Goal: Obtain resource: Obtain resource

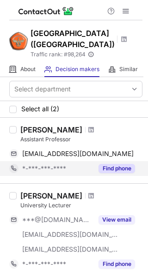
click at [114, 166] on button "Find phone" at bounding box center [116, 168] width 36 height 9
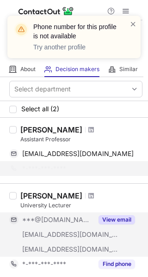
click at [114, 219] on button "View email" at bounding box center [116, 219] width 36 height 9
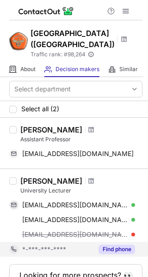
click at [120, 248] on button "Find phone" at bounding box center [116, 249] width 36 height 9
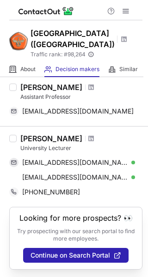
scroll to position [51, 0]
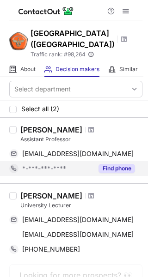
click at [121, 166] on button "Find phone" at bounding box center [116, 168] width 36 height 9
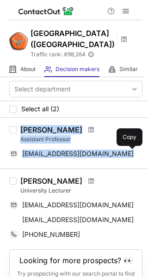
drag, startPoint x: 22, startPoint y: 127, endPoint x: 74, endPoint y: 165, distance: 64.6
click at [132, 154] on div "Naek Sijabat Assistant Professor naekgkdi@gmail.com Copy" at bounding box center [80, 143] width 126 height 36
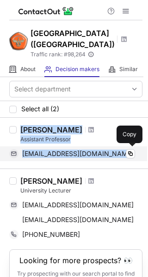
copy div "Naek Sijabat Assistant Professor naekgkdi@gmail.com"
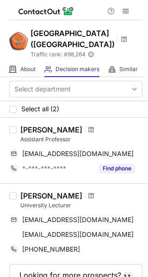
scroll to position [66, 0]
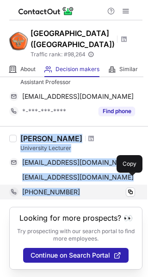
drag, startPoint x: 22, startPoint y: 127, endPoint x: 93, endPoint y: 182, distance: 89.9
click at [93, 182] on div "[PERSON_NAME] University Lecturer [EMAIL_ADDRESS][DOMAIN_NAME] Copy [EMAIL_ADDR…" at bounding box center [80, 167] width 126 height 66
copy div "[PERSON_NAME] University Lecturer [EMAIL_ADDRESS][DOMAIN_NAME] Copy [EMAIL_ADDR…"
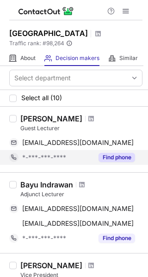
click at [117, 157] on button "Find phone" at bounding box center [116, 157] width 36 height 9
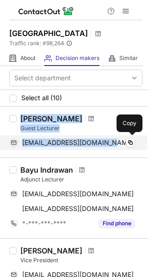
drag, startPoint x: 22, startPoint y: 116, endPoint x: 111, endPoint y: 141, distance: 92.5
click at [111, 141] on div "[PERSON_NAME] Guest Lecturer [EMAIL_ADDRESS][DOMAIN_NAME] Copy" at bounding box center [80, 132] width 126 height 36
copy div "[PERSON_NAME] Guest Lecturer [EMAIL_ADDRESS][DOMAIN_NAME]"
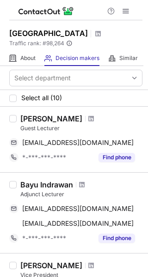
click at [111, 131] on div "Guest Lecturer" at bounding box center [81, 128] width 122 height 8
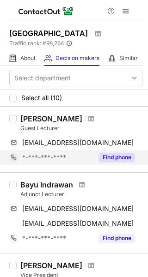
click at [128, 156] on button "Find phone" at bounding box center [116, 157] width 36 height 9
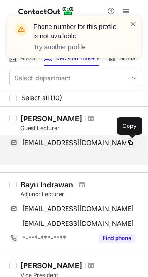
click at [131, 143] on span at bounding box center [130, 142] width 7 height 7
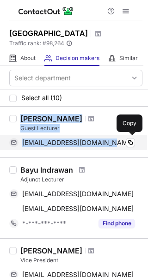
drag, startPoint x: 21, startPoint y: 116, endPoint x: 109, endPoint y: 142, distance: 92.2
click at [109, 142] on div "Fransisca Hanita Guest Lecturer fsisca_han_rus@yahoo.com Copy" at bounding box center [80, 132] width 126 height 36
copy div "Fransisca Hanita Guest Lecturer fsisca_han_rus@yahoo.com"
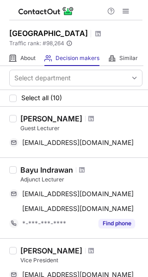
click at [130, 162] on div "Bayu Indrawan Adjunct Lecturer bayu_se_st@yahoo.com Copy me@bayu.in Copy *-***-…" at bounding box center [74, 197] width 148 height 81
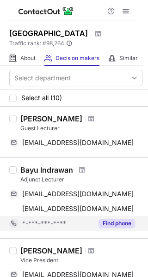
click at [115, 224] on button "Find phone" at bounding box center [116, 223] width 36 height 9
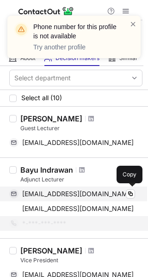
scroll to position [46, 0]
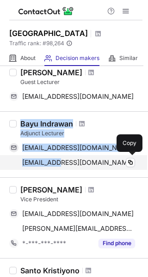
drag, startPoint x: 21, startPoint y: 121, endPoint x: 66, endPoint y: 164, distance: 61.4
click at [66, 164] on div "Bayu Indrawan Adjunct Lecturer bayu_se_st@yahoo.com Copy me@bayu.in Copy" at bounding box center [80, 144] width 126 height 51
copy div "Bayu Indrawan Adjunct Lecturer bayu_se_st@yahoo.com Copy me@bayu.in"
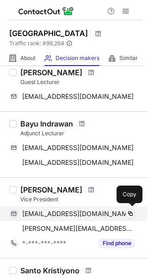
click at [118, 214] on div "elyonelton2@gmail.com" at bounding box center [78, 214] width 113 height 8
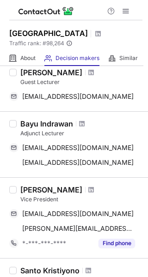
scroll to position [92, 0]
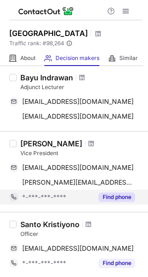
click at [116, 194] on button "Find phone" at bounding box center [116, 197] width 36 height 9
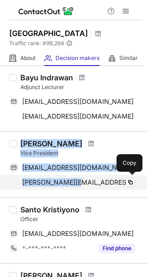
drag, startPoint x: 21, startPoint y: 143, endPoint x: 84, endPoint y: 185, distance: 75.6
click at [84, 185] on div "Elton Elyon Sijabat Vice President elyonelton2@gmail.com Copy elton@bps.go.id C…" at bounding box center [80, 164] width 126 height 51
copy div "Elton Elyon Sijabat Vice President elyonelton2@gmail.com Copy elton@bps.go.id"
click at [125, 189] on div "elton@bps.go.id Copy" at bounding box center [72, 182] width 126 height 15
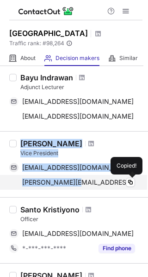
scroll to position [139, 0]
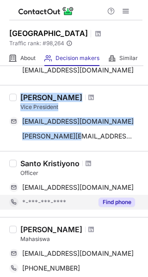
click at [125, 203] on button "Find phone" at bounding box center [116, 202] width 36 height 9
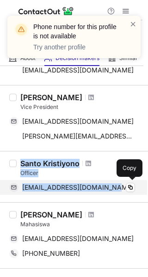
drag, startPoint x: 22, startPoint y: 162, endPoint x: 112, endPoint y: 193, distance: 95.0
click at [112, 193] on div "Santo Kristiyono Officer santokristiyono@gmail.com Copy" at bounding box center [80, 177] width 126 height 36
copy div "Santo Kristiyono Officer santokristiyono@gmail.com"
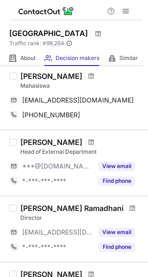
scroll to position [231, 0]
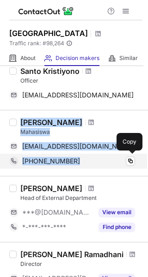
drag, startPoint x: 21, startPoint y: 120, endPoint x: 89, endPoint y: 163, distance: 80.6
click at [89, 163] on div "Dinda Oktafia Mahasiswa dindaoktf@gmail.com Copy +6283121588450 Copy" at bounding box center [80, 143] width 126 height 51
copy div "Dinda Oktafia Mahasiswa dindaoktf@gmail.com Copy +6283121588450"
click at [124, 158] on div "+6283121588450" at bounding box center [78, 161] width 113 height 8
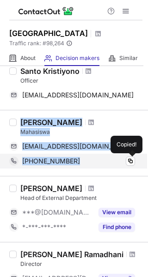
scroll to position [277, 0]
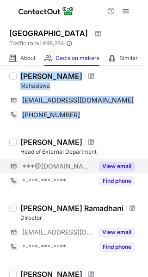
click at [119, 167] on button "View email" at bounding box center [116, 166] width 36 height 9
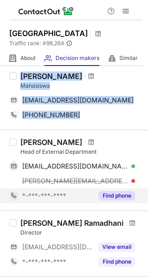
click at [120, 198] on button "Find phone" at bounding box center [116, 195] width 36 height 9
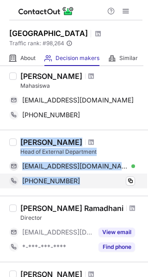
drag, startPoint x: 23, startPoint y: 140, endPoint x: 77, endPoint y: 184, distance: 69.6
click at [81, 190] on div "Amanda Eka Putri Head of External Department amandaeka71@gmail.com Verified Cop…" at bounding box center [74, 163] width 148 height 66
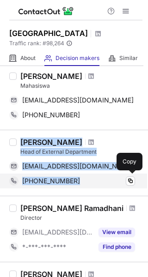
copy div "Amanda Eka Putri Head of External Department amandaeka71@gmail.com Verified Cop…"
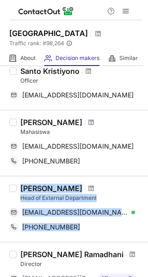
scroll to position [323, 0]
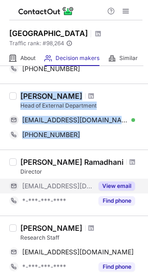
click at [121, 182] on button "View email" at bounding box center [116, 185] width 36 height 9
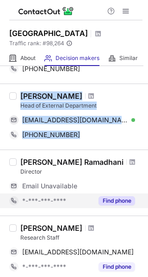
click at [120, 197] on button "Find phone" at bounding box center [116, 200] width 36 height 9
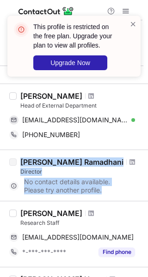
drag, startPoint x: 23, startPoint y: 159, endPoint x: 120, endPoint y: 190, distance: 101.3
click at [120, 190] on div "Ahmad Syam'un Ramadhani Director No contact details available. Please try anoth…" at bounding box center [80, 175] width 126 height 36
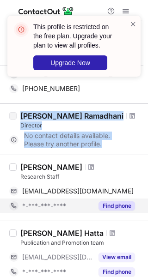
click at [121, 207] on button "Find phone" at bounding box center [116, 205] width 36 height 9
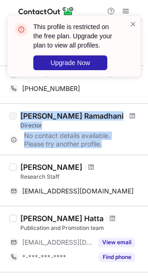
scroll to position [416, 0]
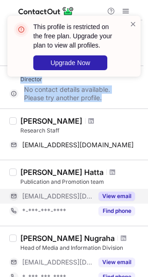
click at [120, 197] on button "View email" at bounding box center [116, 196] width 36 height 9
click at [118, 197] on button "View email" at bounding box center [116, 196] width 36 height 9
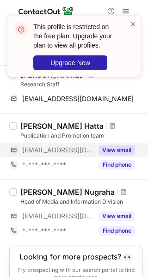
scroll to position [508, 0]
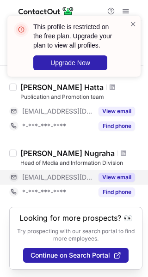
click at [120, 173] on button "View email" at bounding box center [116, 177] width 36 height 9
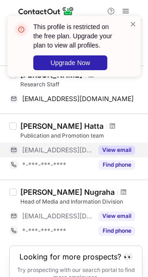
click at [115, 147] on button "View email" at bounding box center [116, 149] width 36 height 9
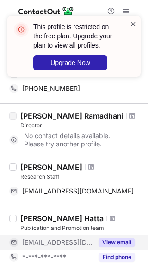
click at [136, 24] on span at bounding box center [132, 23] width 7 height 9
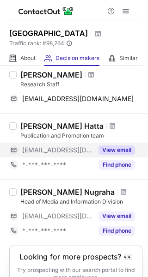
scroll to position [509, 0]
